Goal: Task Accomplishment & Management: Use online tool/utility

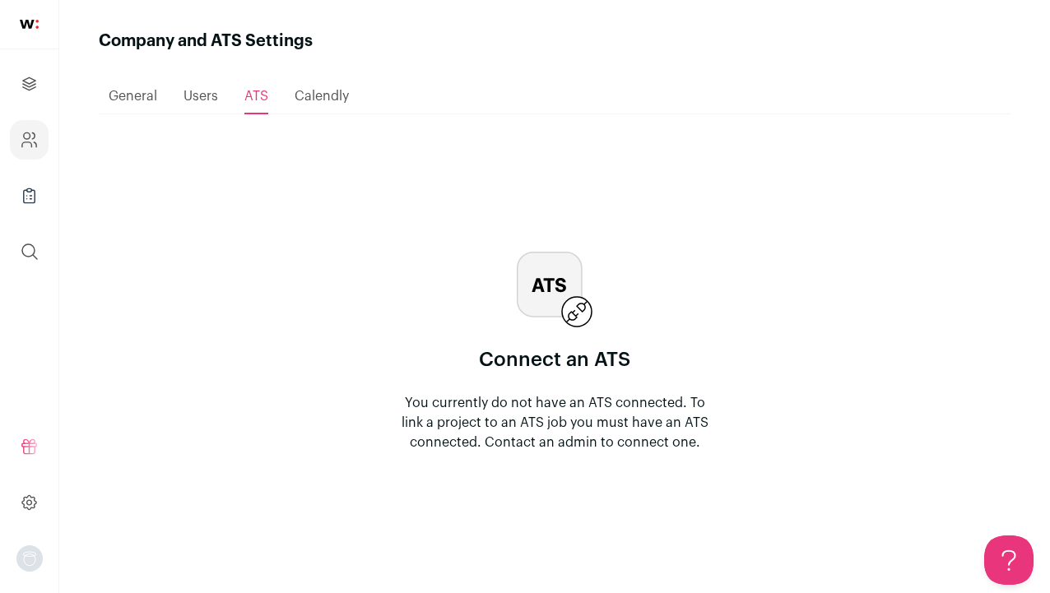
click at [138, 90] on span "General" at bounding box center [133, 96] width 49 height 13
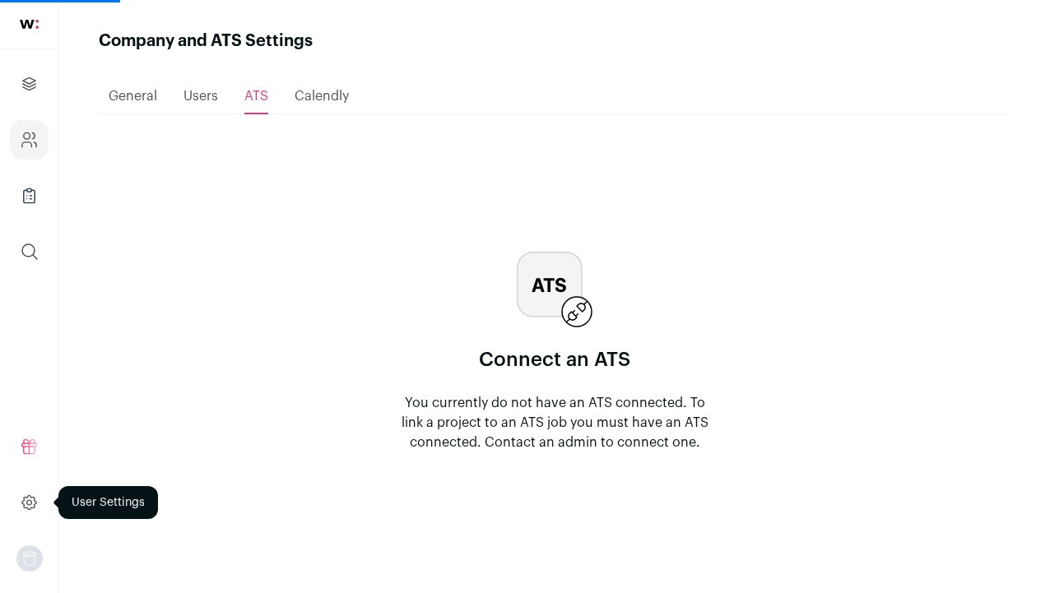
click at [32, 511] on icon at bounding box center [29, 503] width 19 height 20
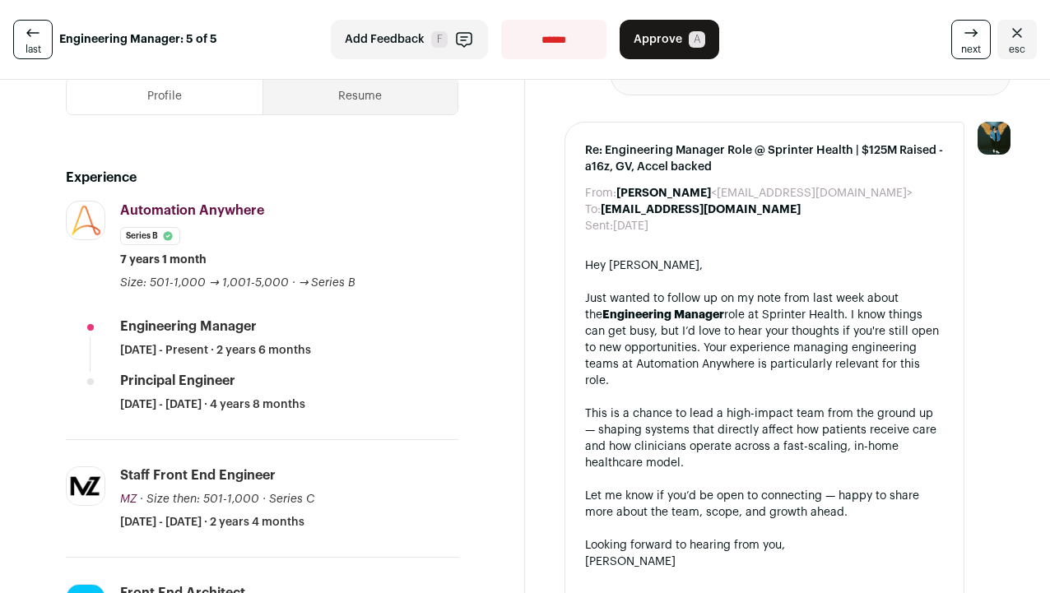
scroll to position [575, 0]
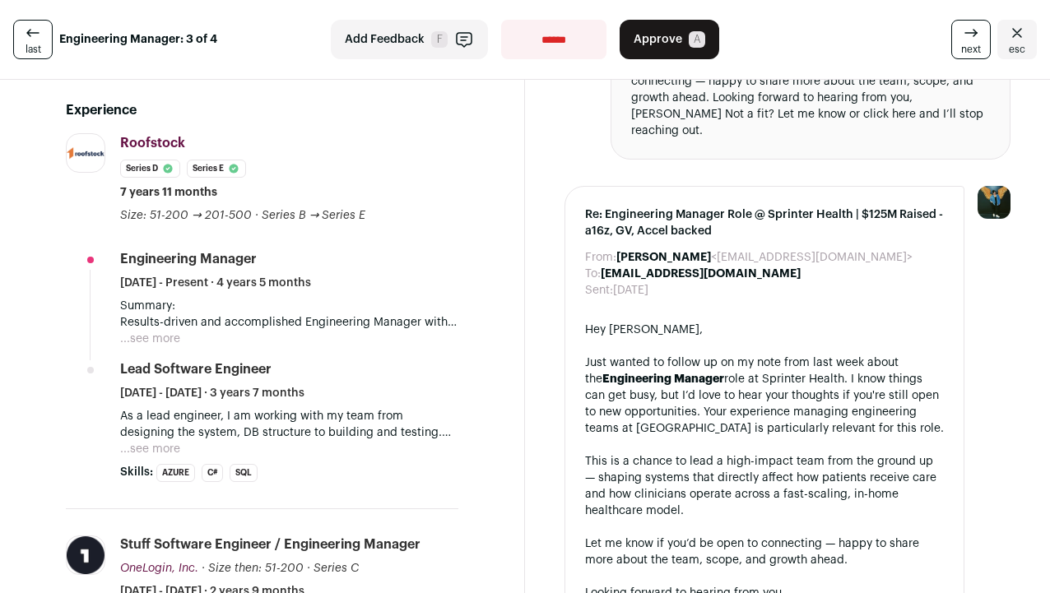
scroll to position [694, 0]
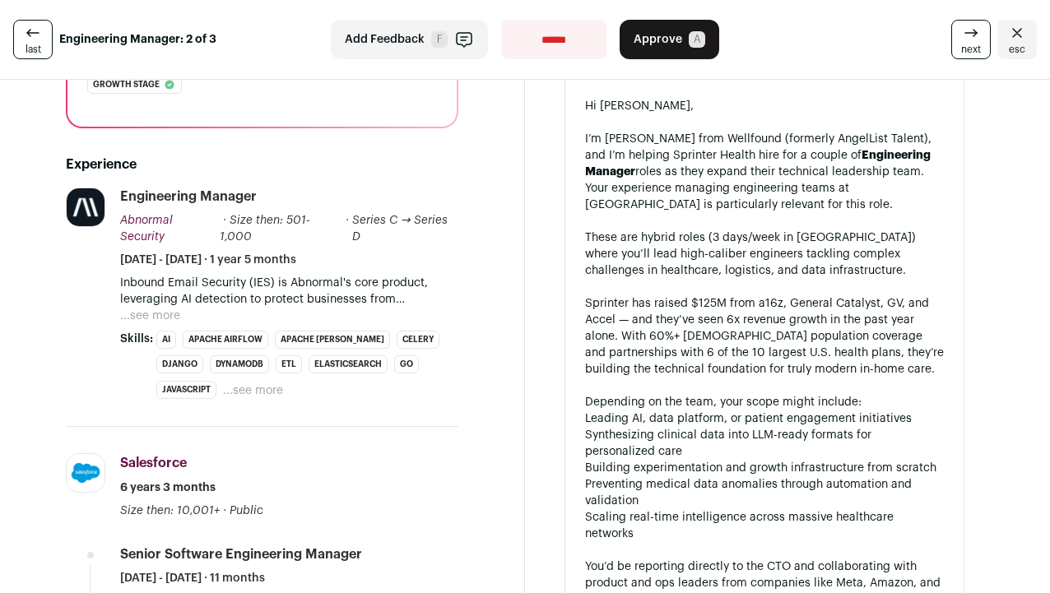
scroll to position [429, 0]
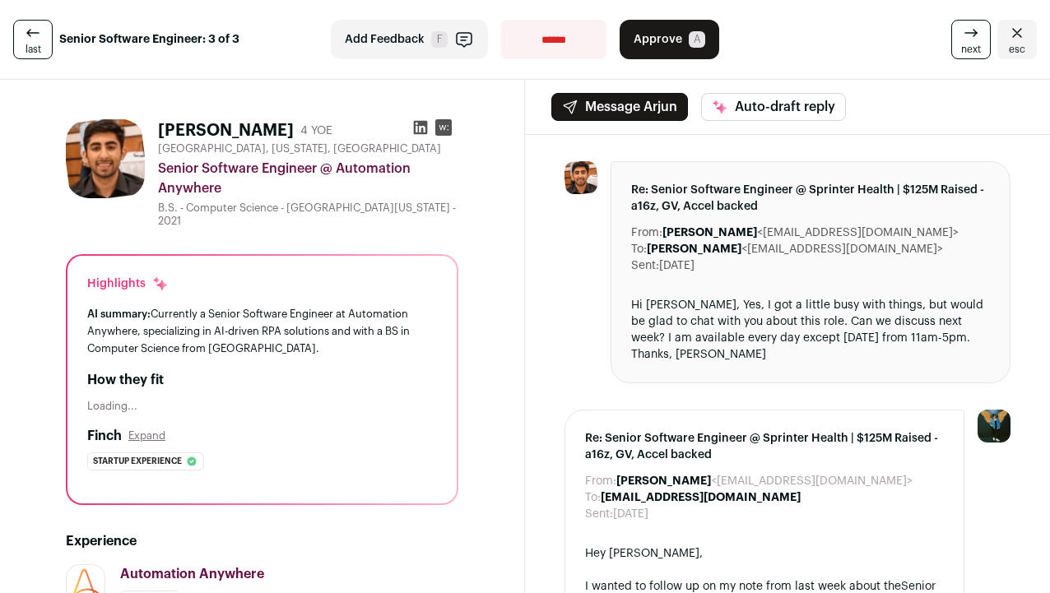
click at [388, 328] on div "AI summary: Currently a Senior Software Engineer at Automation Anywhere, specia…" at bounding box center [262, 331] width 350 height 52
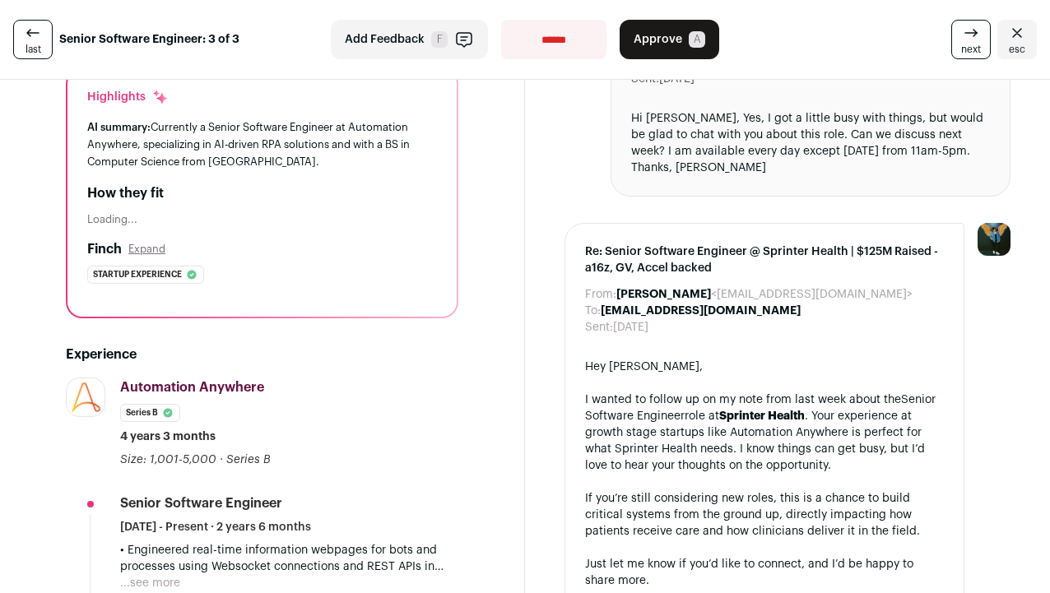
scroll to position [257, 0]
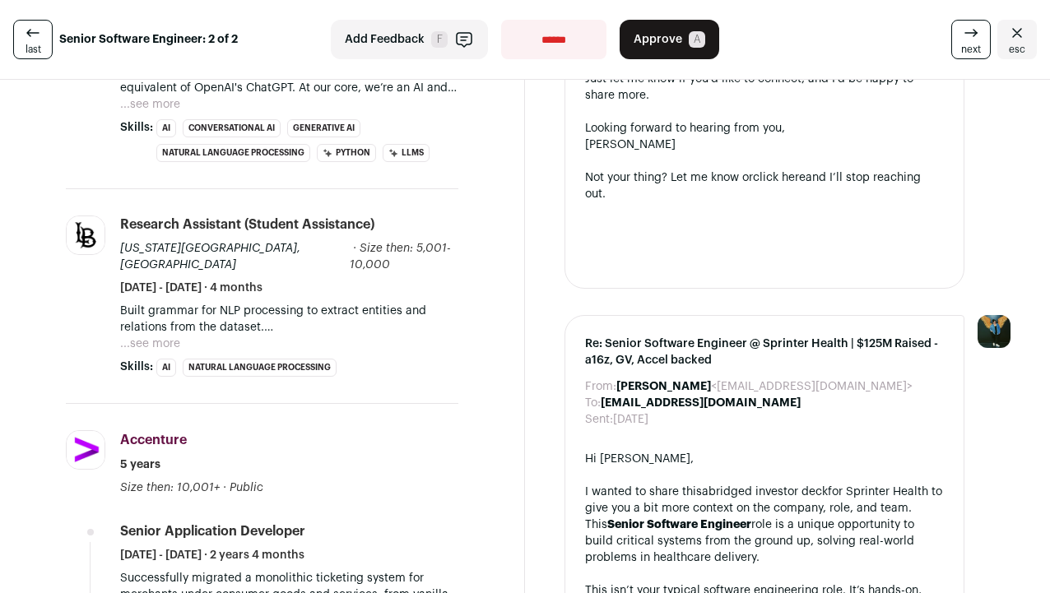
scroll to position [464, 0]
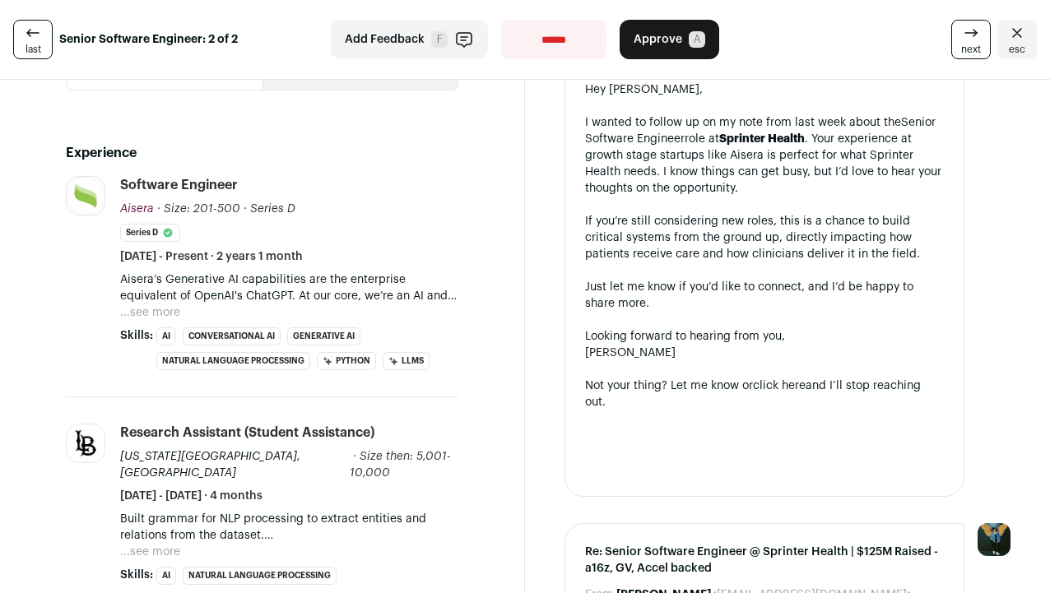
click at [117, 299] on li "Aisera aisera.com Add to company list Public / Private Private Valuation $125M …" at bounding box center [262, 286] width 392 height 221
click at [138, 310] on button "...see more" at bounding box center [150, 312] width 60 height 16
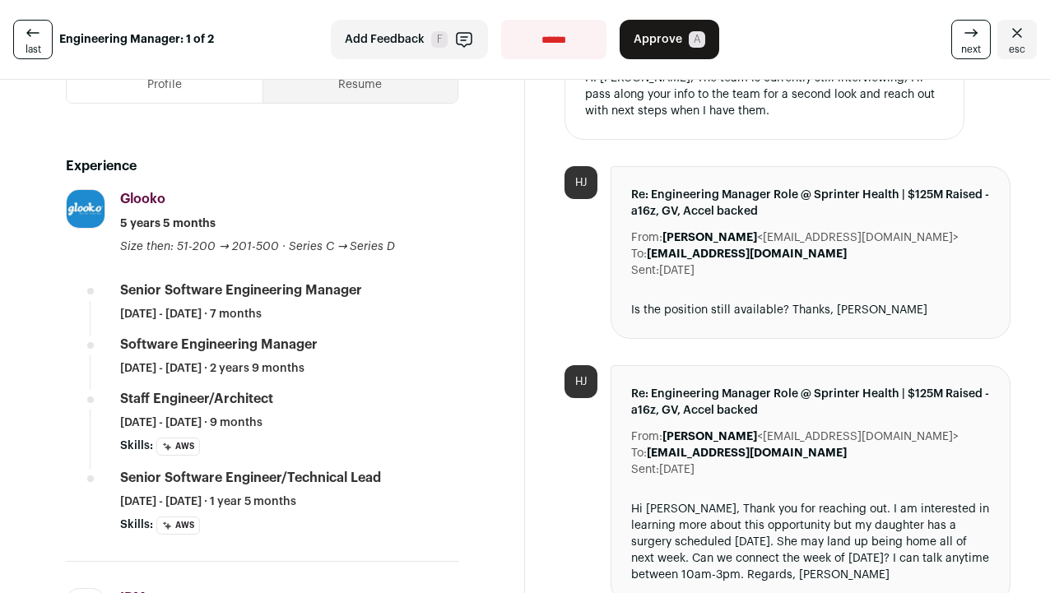
scroll to position [669, 0]
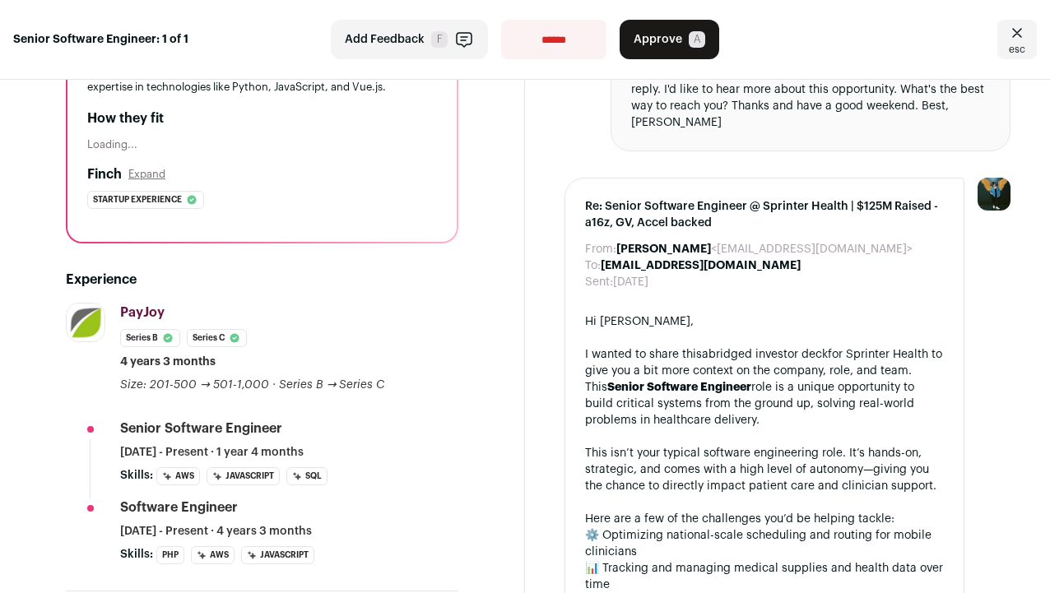
scroll to position [224, 0]
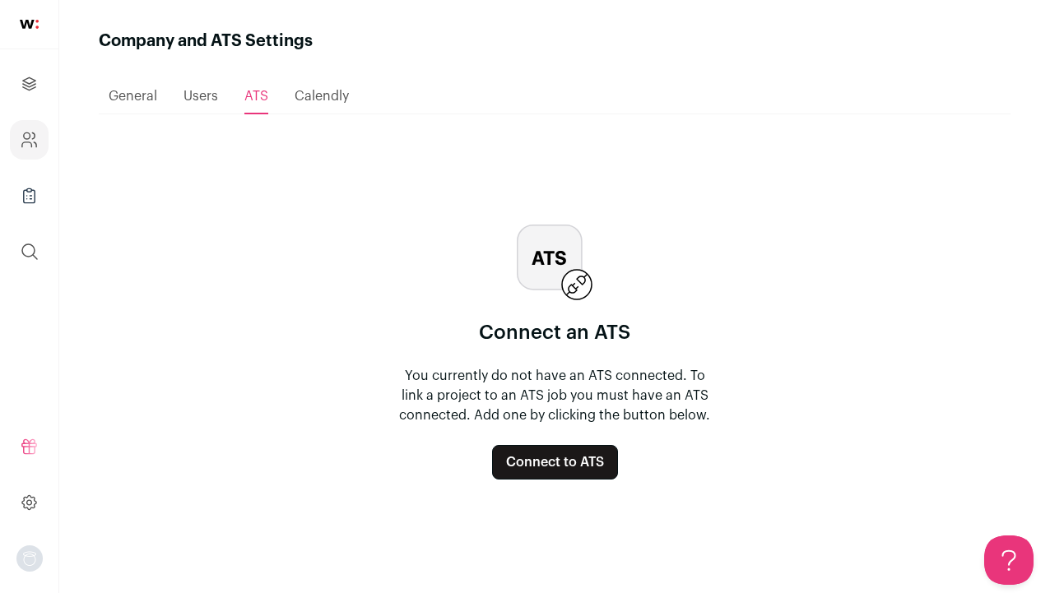
click at [581, 457] on button "Connect to ATS" at bounding box center [555, 462] width 126 height 35
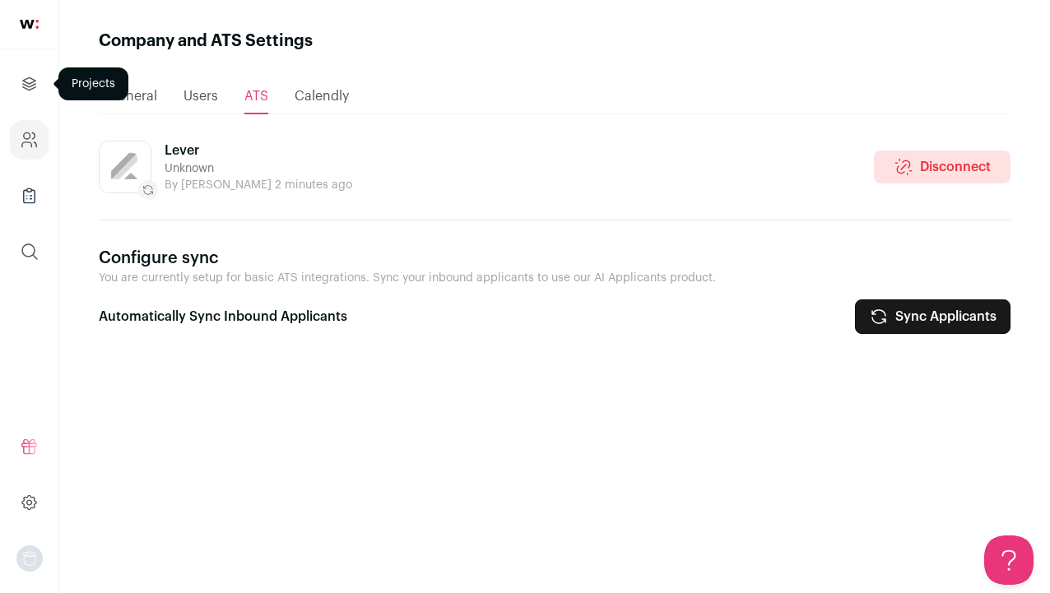
click at [38, 79] on icon "Projects" at bounding box center [29, 84] width 19 height 20
click at [28, 12] on link at bounding box center [29, 24] width 58 height 49
